Goal: Transaction & Acquisition: Book appointment/travel/reservation

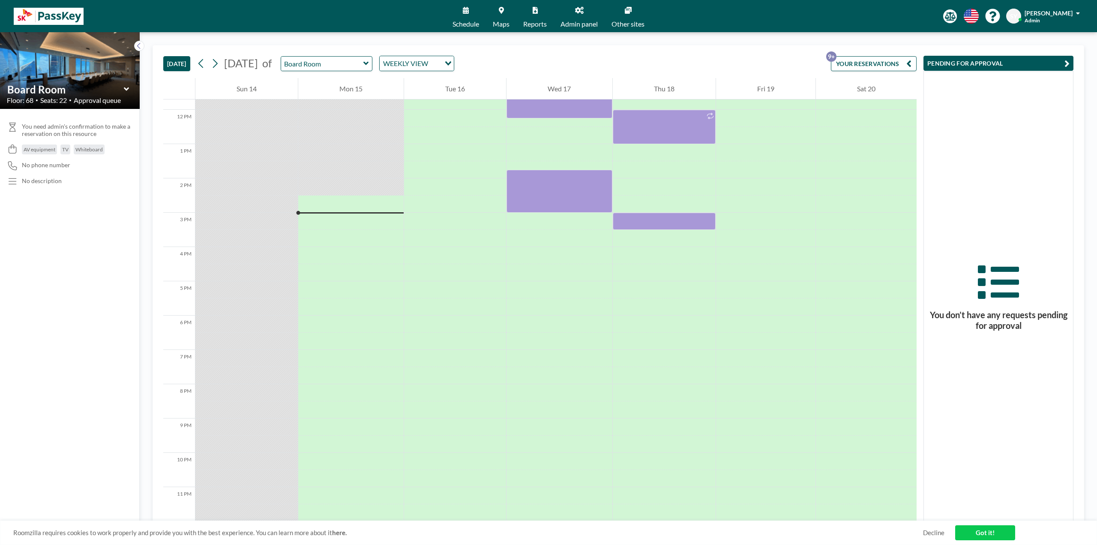
scroll to position [405, 0]
click at [537, 254] on div at bounding box center [558, 255] width 105 height 17
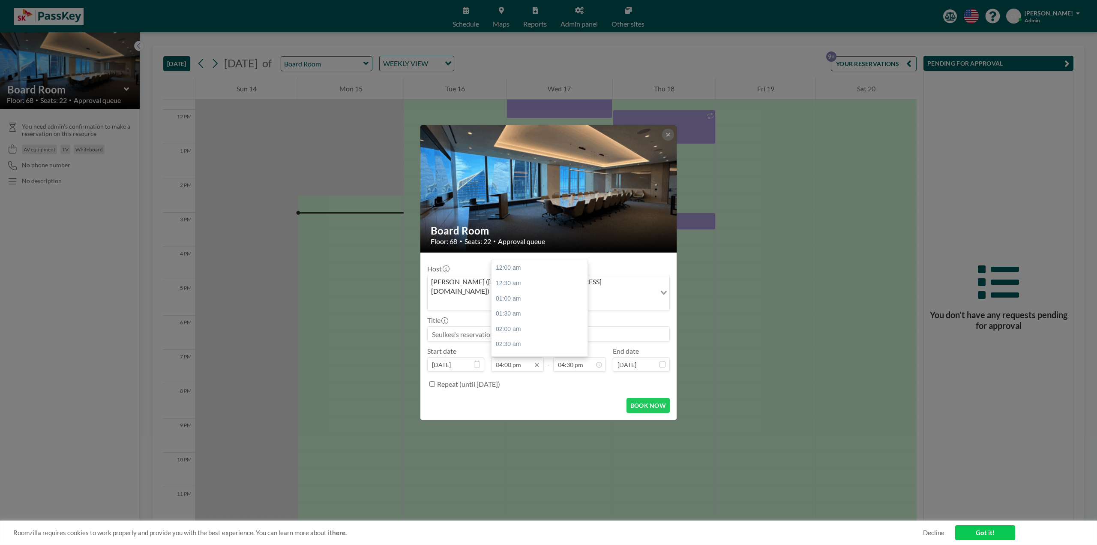
scroll to position [488, 0]
click at [500, 357] on input "04:00 pm" at bounding box center [517, 364] width 53 height 15
type input "03:45 pm"
click at [571, 357] on input "04:30 pm" at bounding box center [579, 364] width 53 height 15
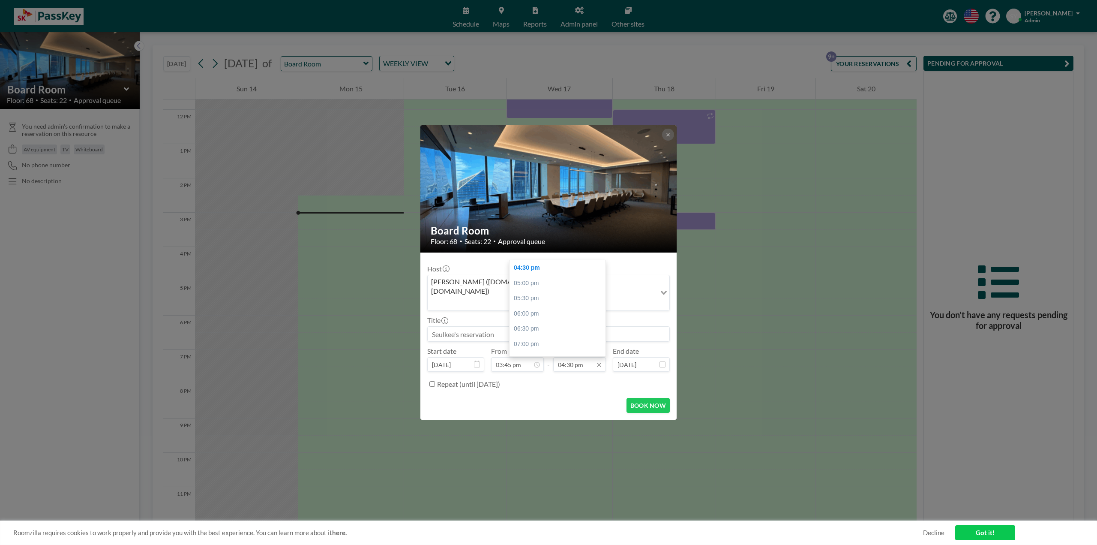
click at [562, 357] on input "04:30 pm" at bounding box center [579, 364] width 53 height 15
type input "05:15 pm"
click at [536, 329] on input at bounding box center [549, 333] width 242 height 15
type input "d"
click at [509, 326] on input at bounding box center [549, 333] width 242 height 15
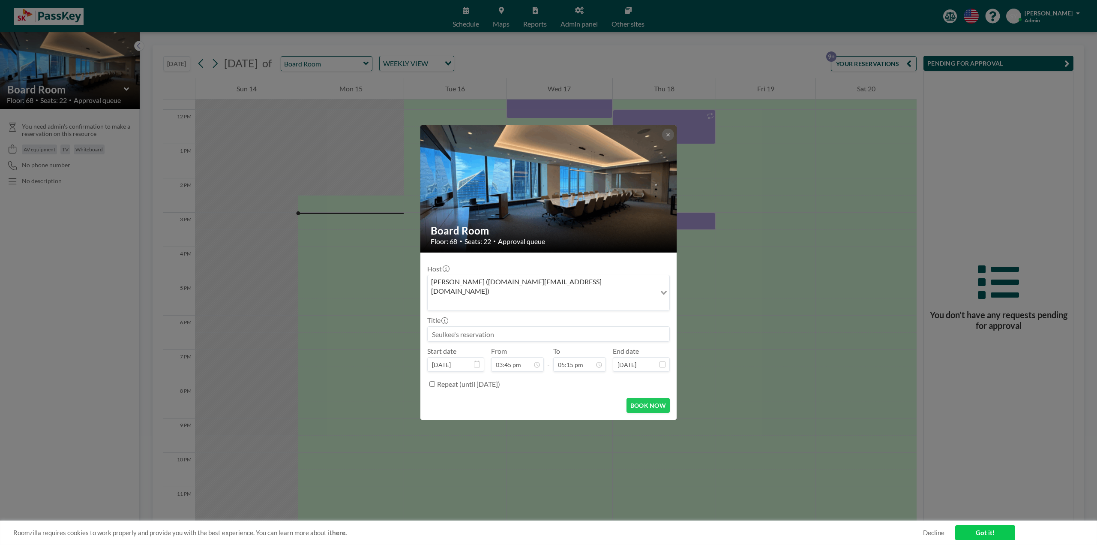
paste input "Project Anchor Steering Committee"
type input "Project Anchor Steering Committee"
click at [660, 398] on button "BOOK NOW" at bounding box center [647, 405] width 43 height 15
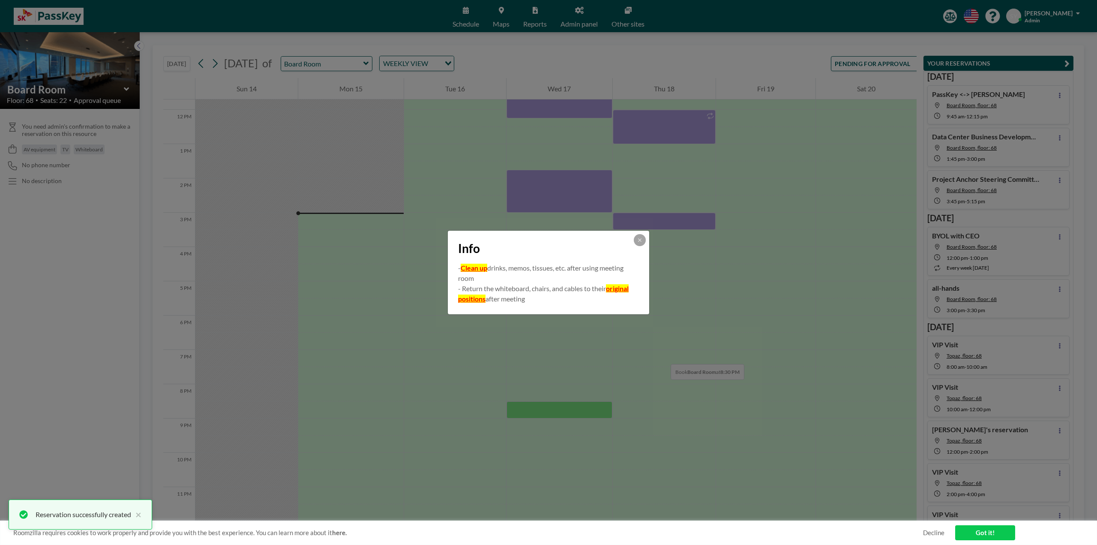
scroll to position [405, 0]
click at [632, 238] on div "Info" at bounding box center [548, 247] width 201 height 32
click at [635, 239] on button at bounding box center [640, 240] width 12 height 12
